Goal: Task Accomplishment & Management: Manage account settings

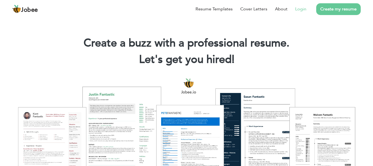
click at [299, 8] on link "Login" at bounding box center [300, 9] width 11 height 7
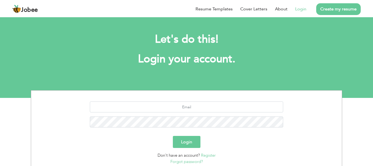
click at [296, 9] on link "Login" at bounding box center [300, 9] width 11 height 7
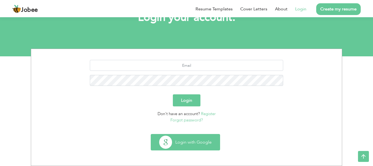
click at [182, 136] on button "Login with Google" at bounding box center [185, 142] width 69 height 16
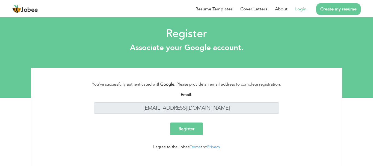
scroll to position [6, 0]
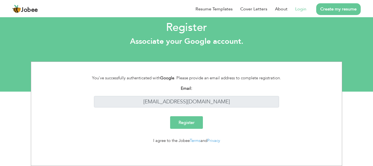
click at [298, 9] on link "Login" at bounding box center [300, 9] width 11 height 7
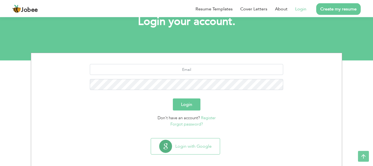
scroll to position [38, 0]
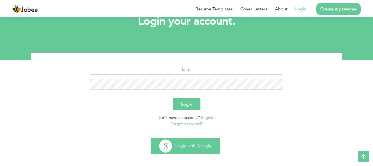
click at [194, 146] on button "Login with Google" at bounding box center [185, 146] width 69 height 16
